Goal: Transaction & Acquisition: Obtain resource

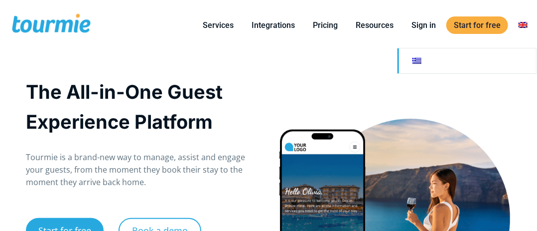
click at [415, 62] on link at bounding box center [467, 60] width 139 height 25
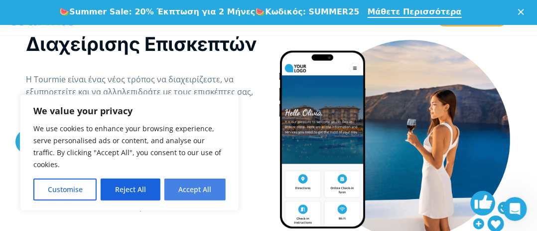
click at [193, 192] on button "Accept All" at bounding box center [195, 189] width 61 height 22
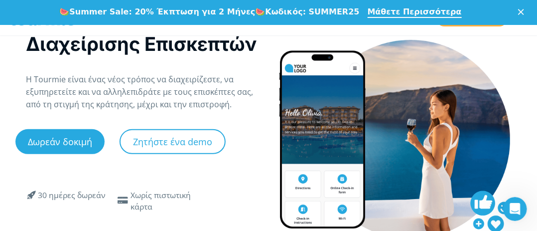
checkbox input "true"
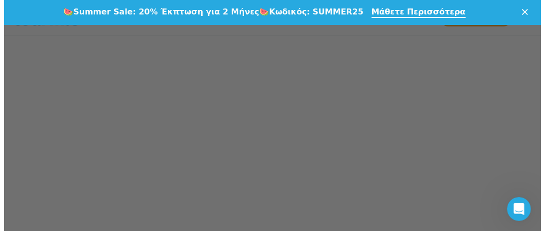
scroll to position [554, 0]
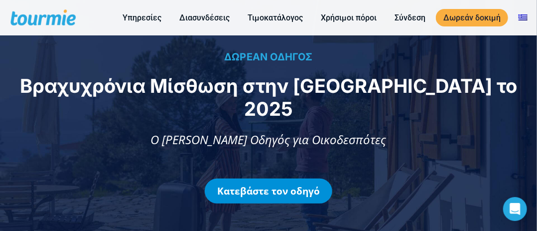
scroll to position [50, 0]
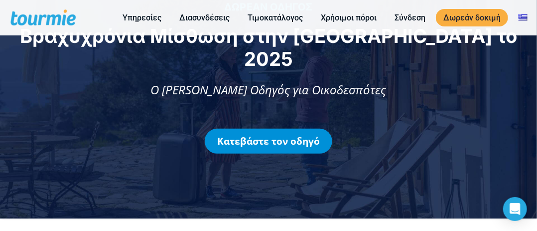
click at [272, 129] on link "Κατεβάστε τον οδηγό" at bounding box center [269, 141] width 128 height 25
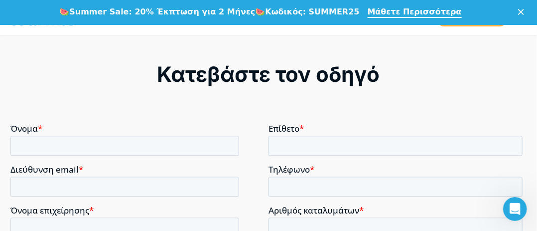
scroll to position [733, 0]
click at [277, 140] on input "Επίθετο *" at bounding box center [396, 145] width 254 height 20
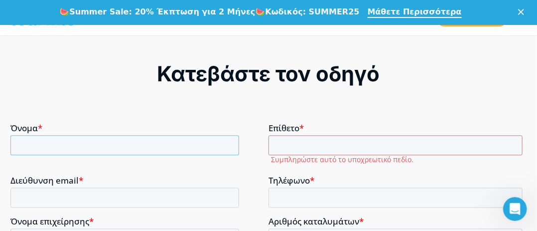
click at [25, 144] on input "Όνομα *" at bounding box center [124, 145] width 229 height 20
type input "ΠΡΟΚΟΠΙΟΣ"
type input "ΤΣΟΜΠΑΝΕΛΛΗΣ"
type input "Protsomp60@gmail.com"
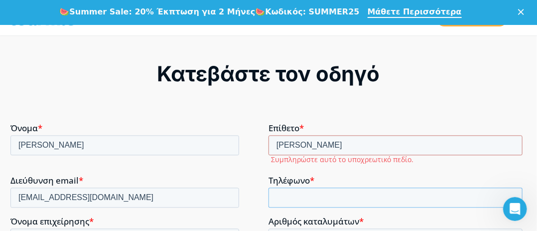
type input "+306934934567"
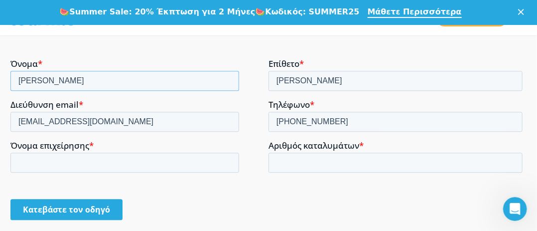
scroll to position [800, 0]
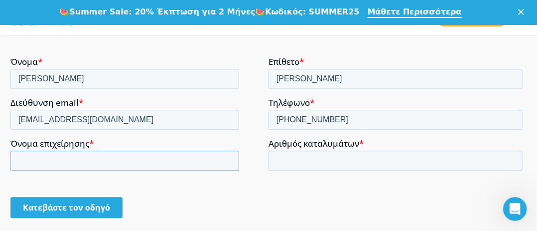
click at [25, 159] on input "Όνομα επιχείρησης *" at bounding box center [124, 161] width 229 height 20
type input "Αnnas Stone House"
click at [281, 162] on input "Αριθμός καταλυμάτων *" at bounding box center [396, 161] width 254 height 20
click at [512, 162] on input "0" at bounding box center [396, 161] width 254 height 20
click at [512, 162] on input "-1" at bounding box center [396, 161] width 254 height 20
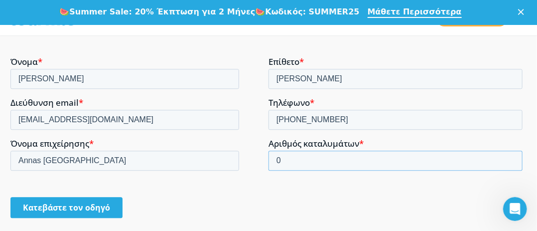
click at [512, 157] on input "0" at bounding box center [396, 161] width 254 height 20
type input "1"
click at [512, 157] on input "1" at bounding box center [396, 161] width 254 height 20
click at [48, 207] on input "Κατεβάστε τον οδηγό" at bounding box center [66, 207] width 112 height 21
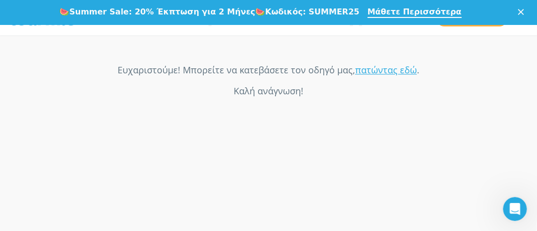
scroll to position [733, 0]
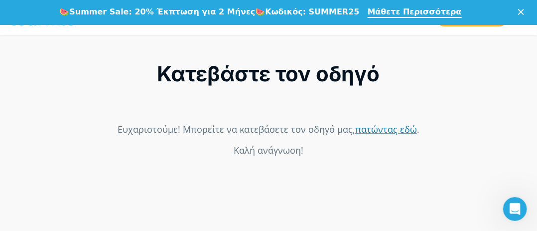
click at [372, 127] on link "πατώντας εδώ" at bounding box center [386, 129] width 62 height 12
